Goal: Transaction & Acquisition: Purchase product/service

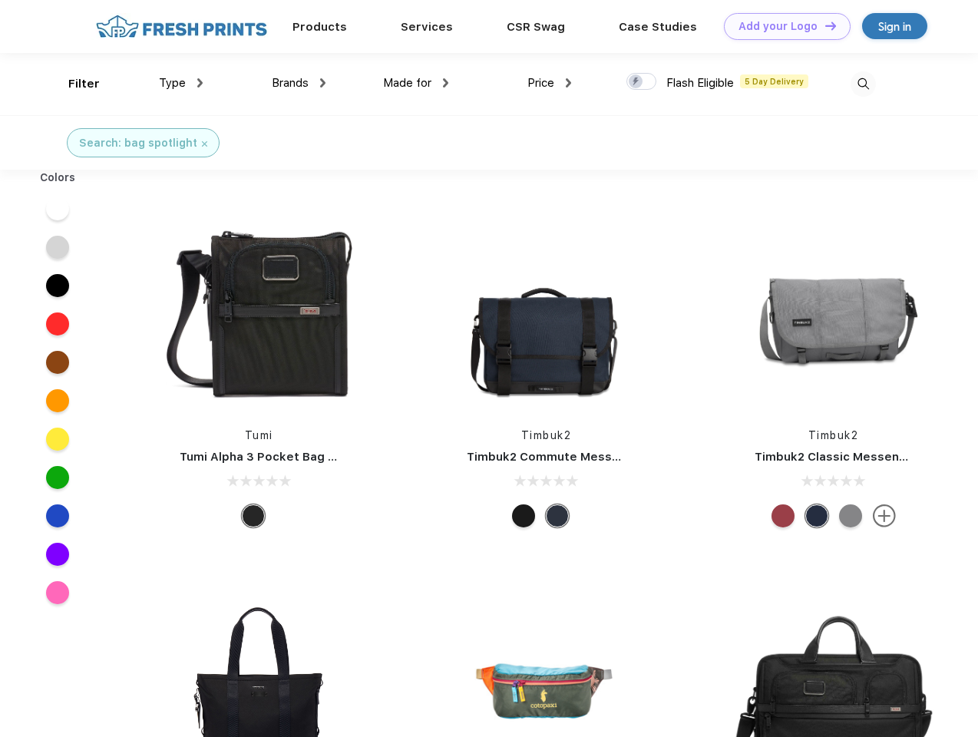
scroll to position [1, 0]
click at [782, 26] on link "Add your Logo Design Tool" at bounding box center [787, 26] width 127 height 27
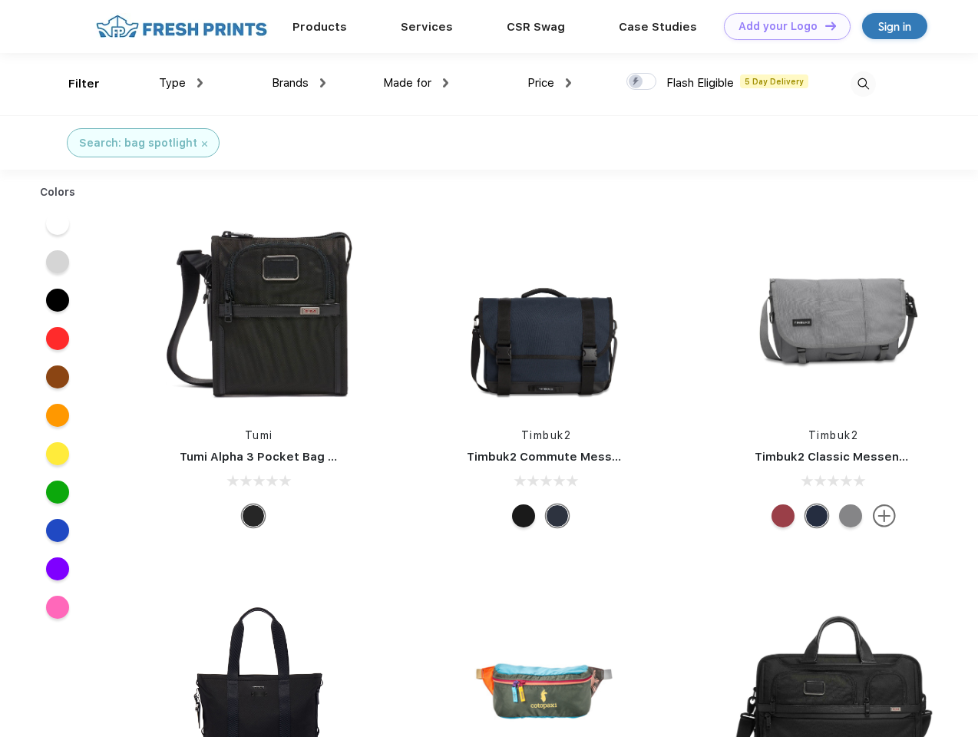
click at [0, 0] on div "Design Tool" at bounding box center [0, 0] width 0 height 0
click at [824, 25] on link "Add your Logo Design Tool" at bounding box center [787, 26] width 127 height 27
click at [74, 84] on div "Filter" at bounding box center [83, 84] width 31 height 18
click at [181, 83] on span "Type" at bounding box center [172, 83] width 27 height 14
click at [299, 83] on span "Brands" at bounding box center [290, 83] width 37 height 14
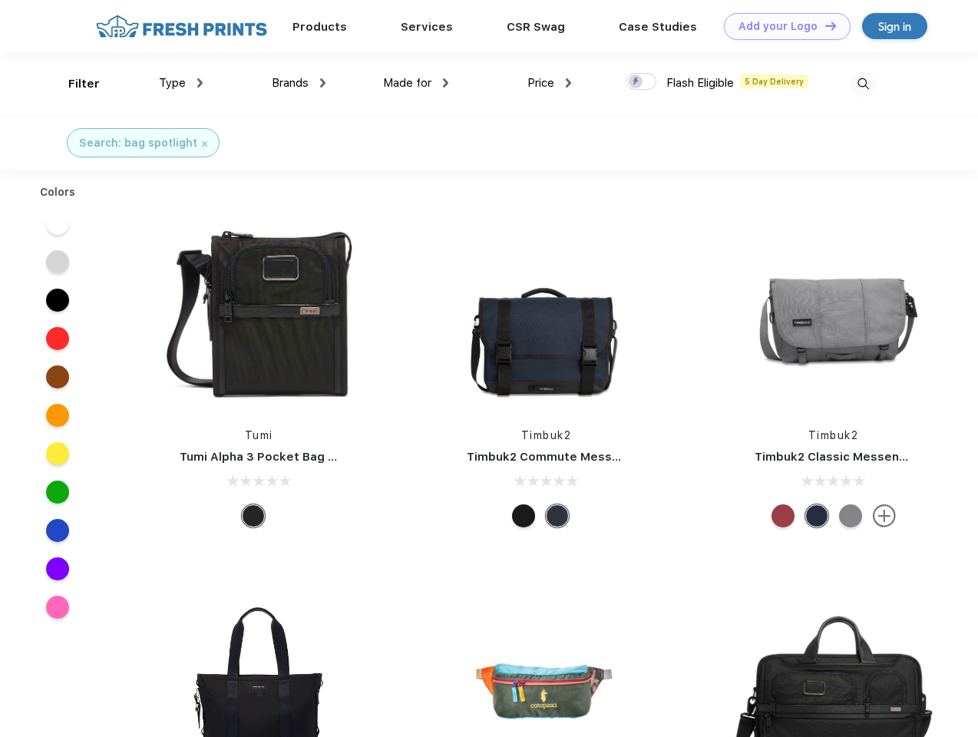
click at [416, 83] on span "Made for" at bounding box center [407, 83] width 48 height 14
click at [550, 83] on span "Price" at bounding box center [541, 83] width 27 height 14
click at [642, 82] on div at bounding box center [642, 81] width 30 height 17
click at [637, 82] on input "checkbox" at bounding box center [632, 77] width 10 height 10
click at [863, 84] on img at bounding box center [863, 83] width 25 height 25
